Goal: Transaction & Acquisition: Purchase product/service

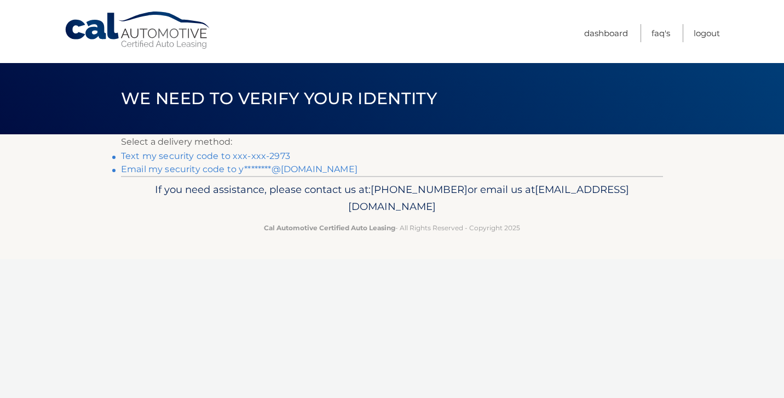
click at [232, 169] on link "Email my security code to y********@aol.com" at bounding box center [239, 169] width 237 height 10
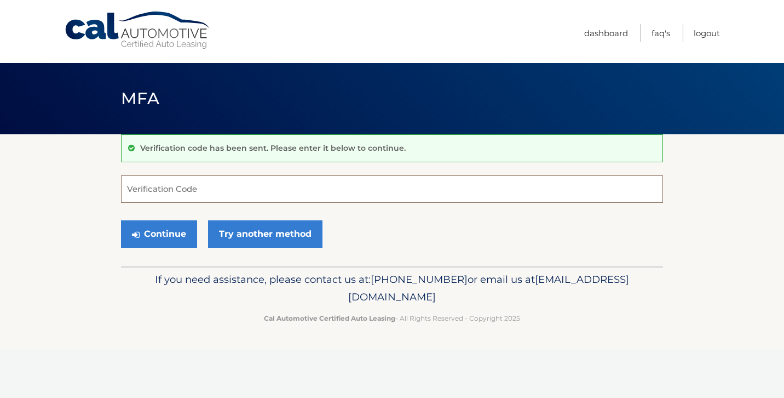
click at [231, 196] on input "Verification Code" at bounding box center [392, 188] width 542 height 27
type input "510246"
click at [145, 232] on button "Continue" at bounding box center [159, 233] width 76 height 27
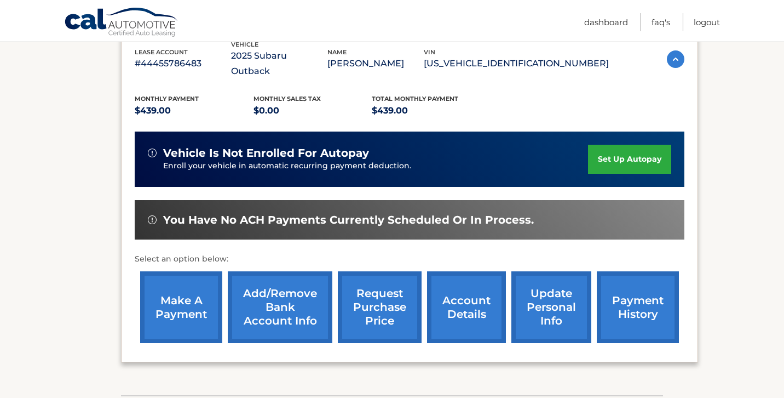
scroll to position [218, 0]
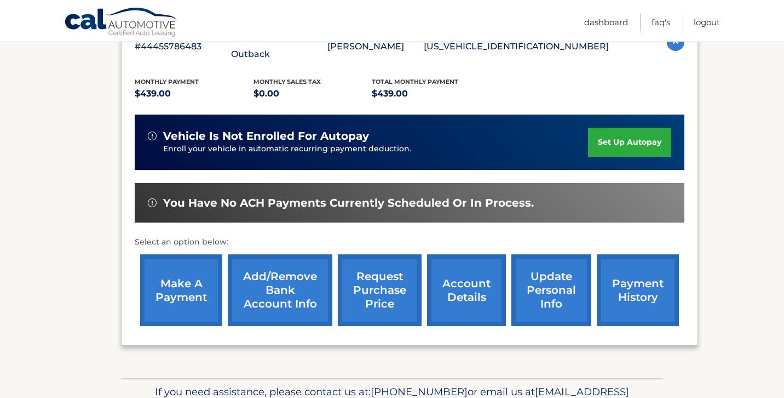
click at [185, 273] on link "make a payment" at bounding box center [181, 290] width 82 height 72
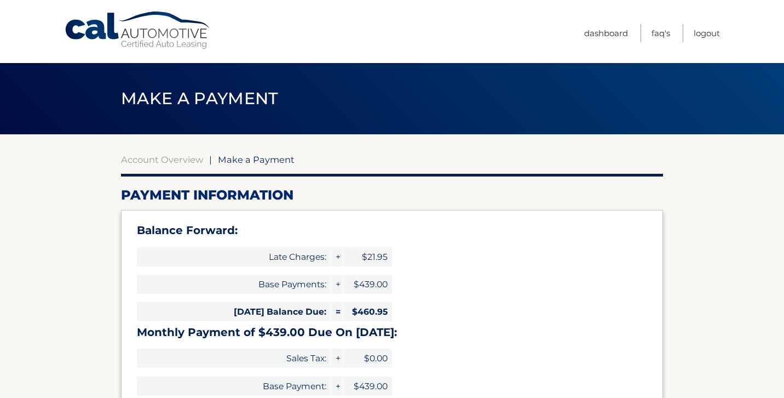
select select "ZGQ5YjUyZDEtYTM1NS00MDMyLWFjYTQtYmVkNDQ2MDlmOWI1"
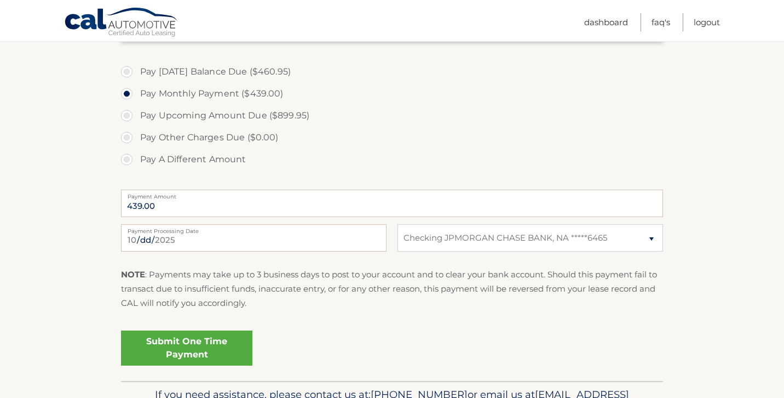
scroll to position [393, 0]
click at [184, 341] on link "Submit One Time Payment" at bounding box center [186, 347] width 131 height 35
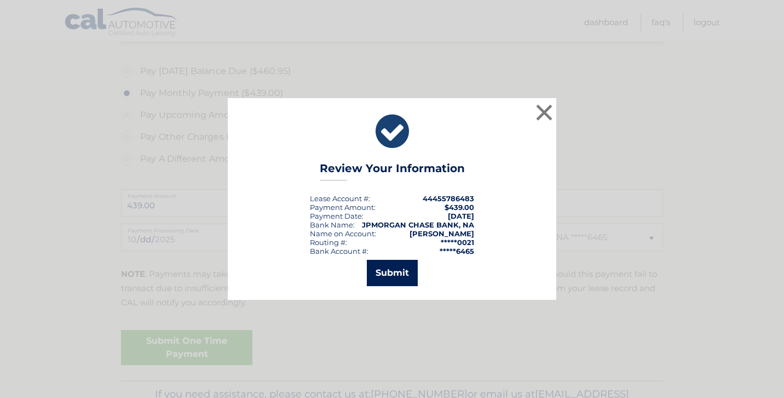
click at [386, 267] on button "Submit" at bounding box center [392, 273] width 51 height 26
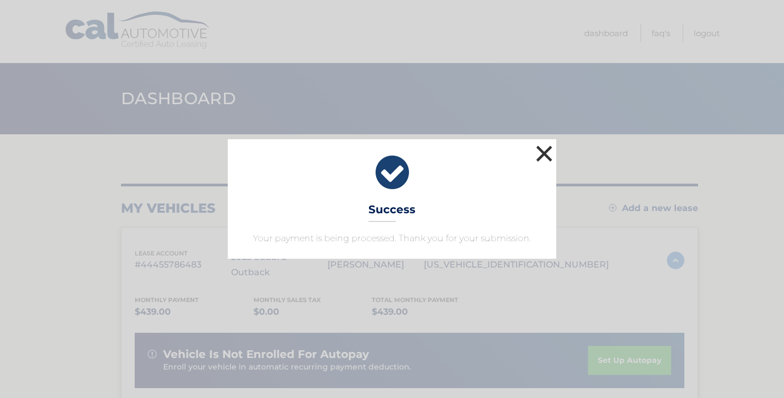
click at [544, 146] on button "×" at bounding box center [544, 153] width 22 height 22
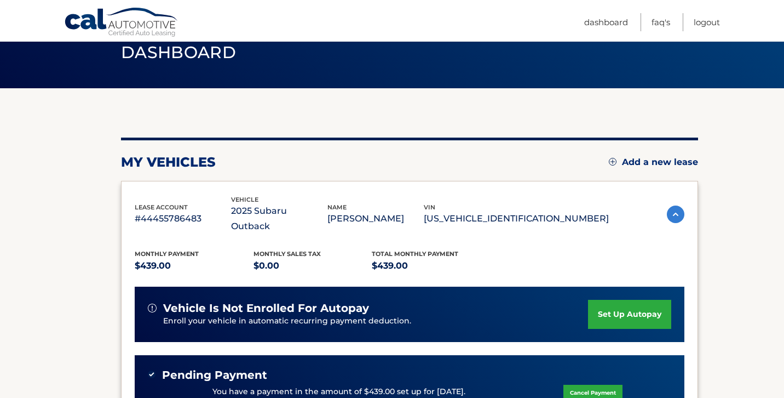
scroll to position [44, 0]
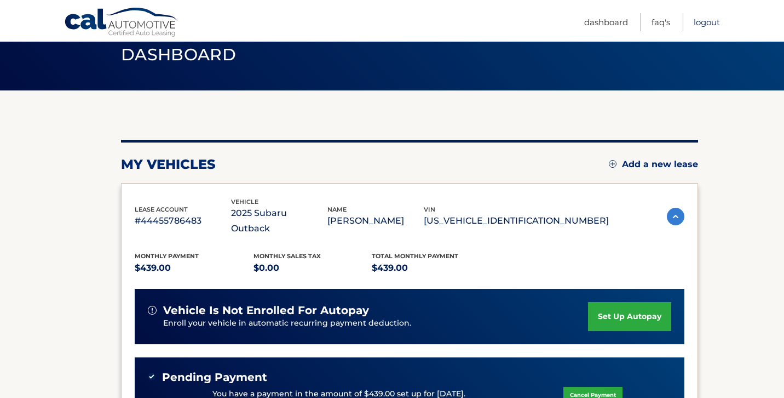
click at [706, 24] on link "Logout" at bounding box center [707, 22] width 26 height 18
